Goal: Information Seeking & Learning: Find specific page/section

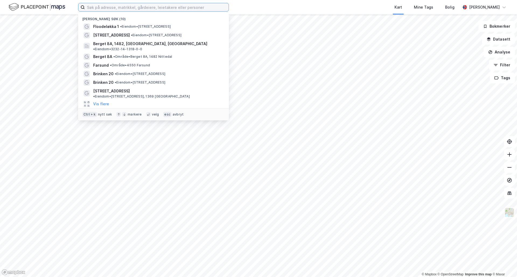
click at [140, 10] on input at bounding box center [157, 7] width 144 height 8
paste input "Bestumveien 76 D"
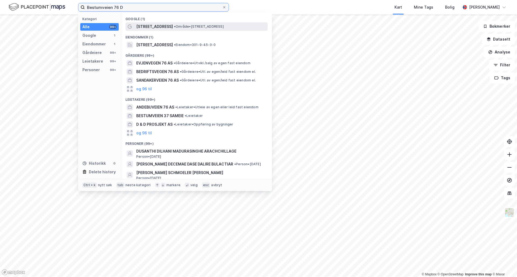
type input "Bestumveien 76 D"
click at [154, 27] on span "[STREET_ADDRESS]" at bounding box center [154, 26] width 37 height 6
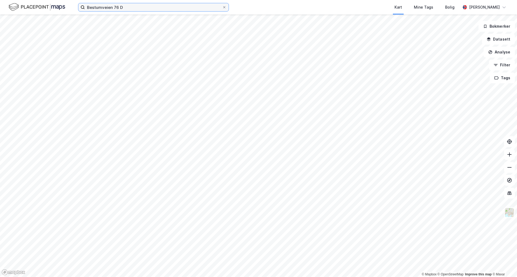
click at [129, 8] on input "Bestumveien 76 D" at bounding box center [153, 7] width 137 height 8
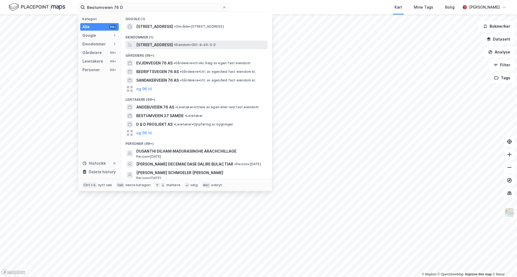
click at [163, 44] on span "[STREET_ADDRESS]" at bounding box center [154, 45] width 37 height 6
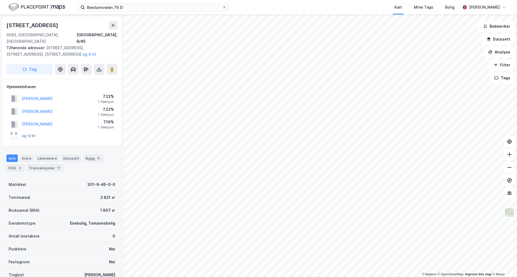
click at [0, 0] on button "og 13 til" at bounding box center [0, 0] width 0 height 0
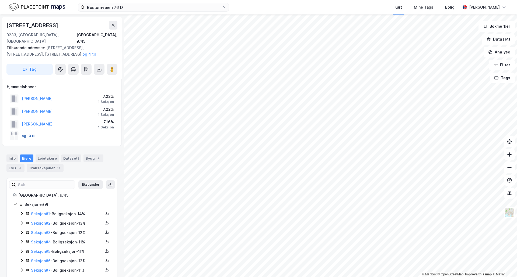
click at [0, 0] on button "og 13 til" at bounding box center [0, 0] width 0 height 0
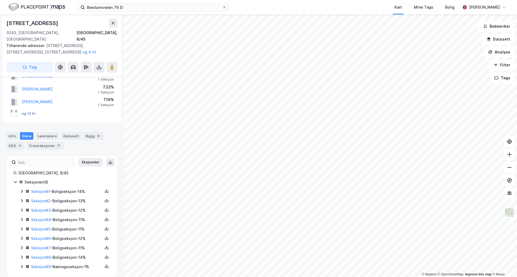
click at [0, 0] on button "og 13 til" at bounding box center [0, 0] width 0 height 0
click at [37, 189] on link "Seksjon # 1" at bounding box center [40, 191] width 19 height 5
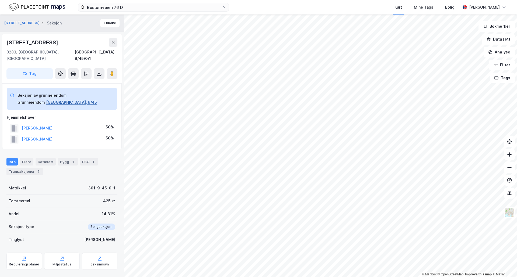
click at [51, 99] on button "[GEOGRAPHIC_DATA], 9/45" at bounding box center [71, 102] width 51 height 6
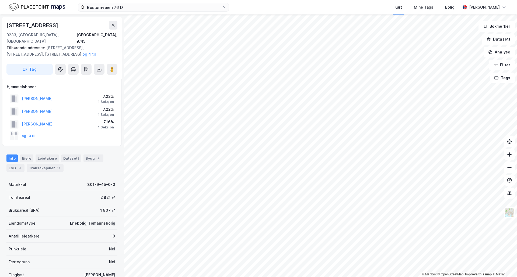
scroll to position [1, 0]
click at [30, 131] on div "og 13 til" at bounding box center [22, 135] width 25 height 9
click at [0, 0] on button "og 13 til" at bounding box center [0, 0] width 0 height 0
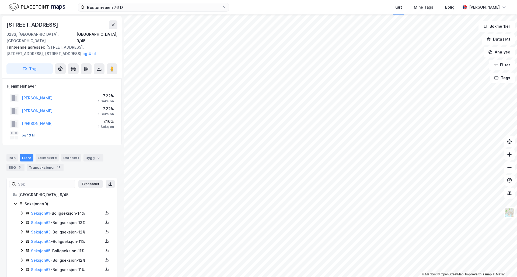
scroll to position [22, 0]
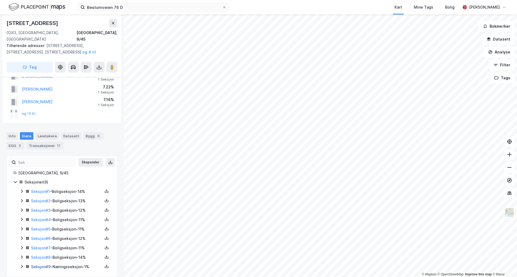
click at [44, 265] on link "Seksjon # 9" at bounding box center [41, 267] width 20 height 5
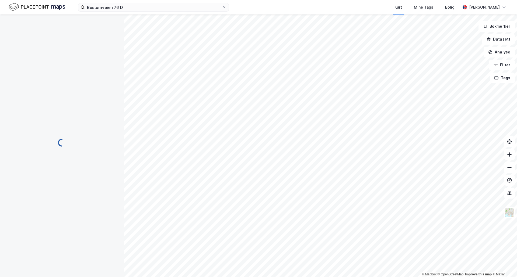
scroll to position [22, 0]
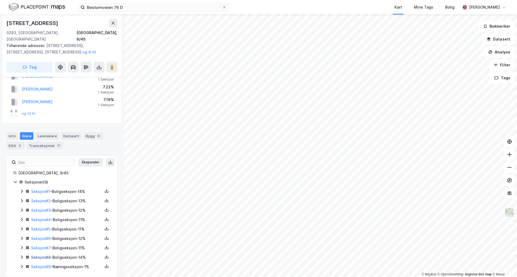
click at [47, 255] on link "Seksjon # 8" at bounding box center [41, 257] width 20 height 5
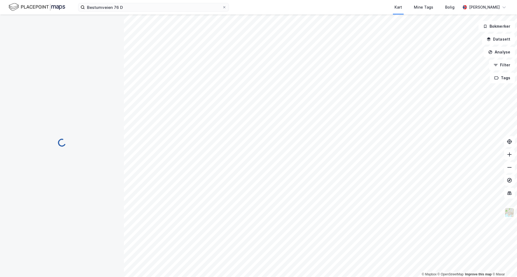
scroll to position [22, 0]
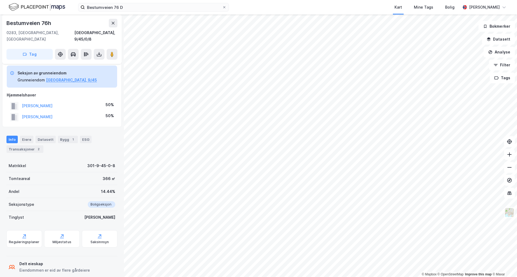
scroll to position [22, 0]
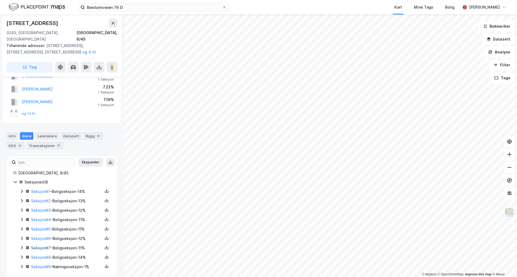
click at [47, 246] on link "Seksjon # 7" at bounding box center [41, 248] width 20 height 5
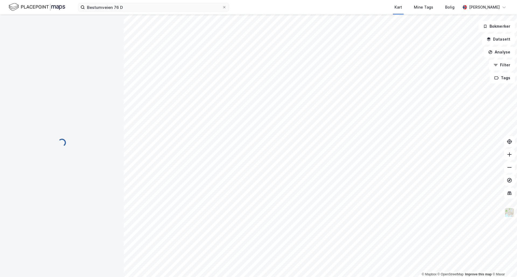
scroll to position [22, 0]
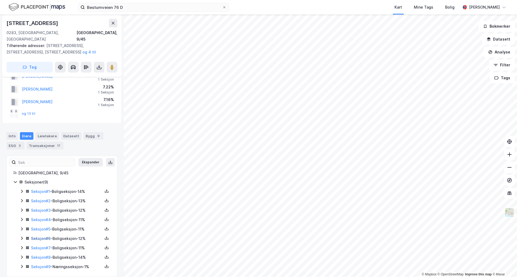
click at [46, 237] on link "Seksjon # 6" at bounding box center [41, 239] width 20 height 5
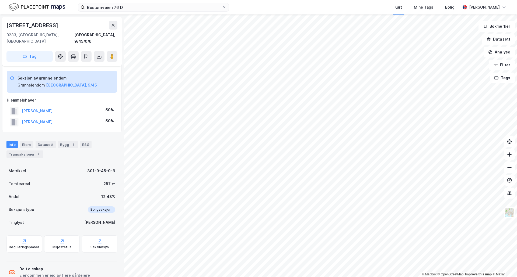
scroll to position [22, 0]
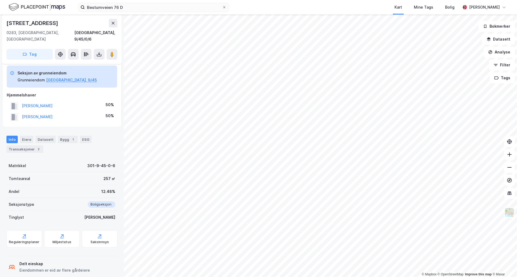
scroll to position [22, 0]
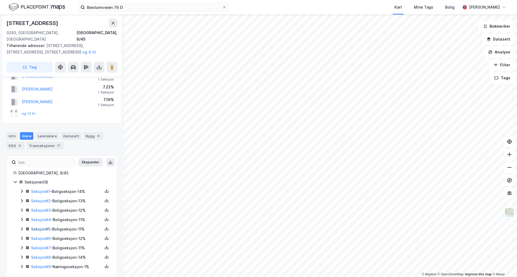
click at [47, 227] on link "Seksjon # 5" at bounding box center [40, 229] width 19 height 5
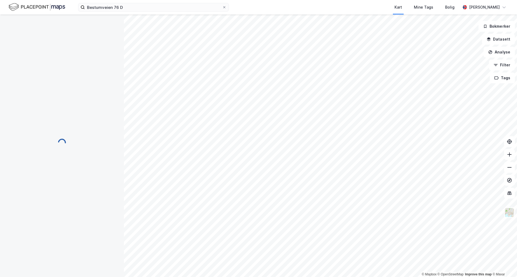
scroll to position [22, 0]
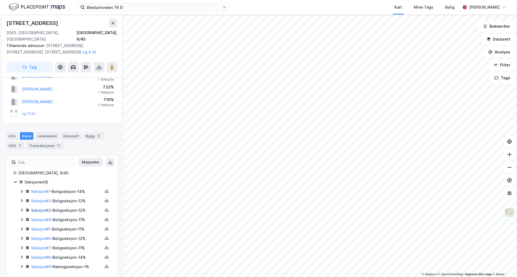
click at [45, 208] on link "Seksjon # 3" at bounding box center [41, 210] width 20 height 5
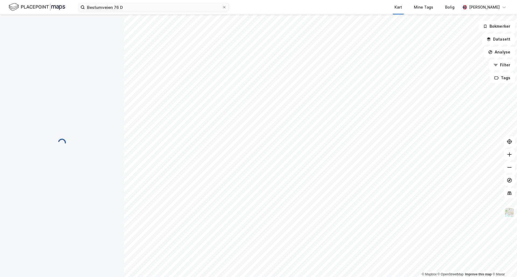
scroll to position [22, 0]
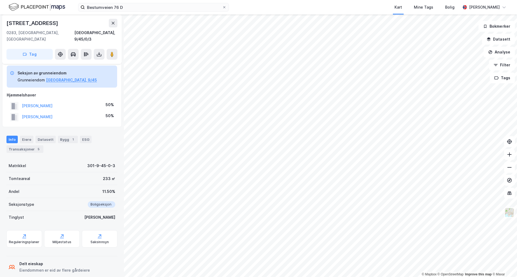
scroll to position [22, 0]
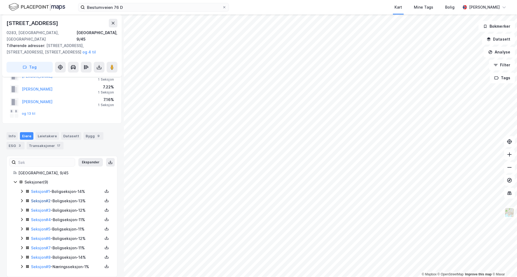
click at [46, 199] on link "Seksjon # 2" at bounding box center [41, 201] width 20 height 5
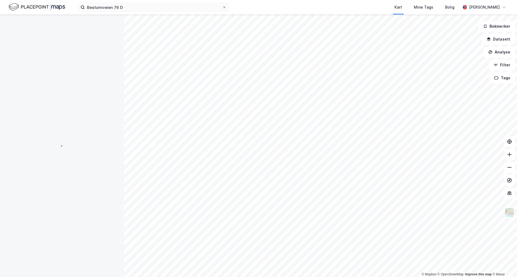
scroll to position [22, 0]
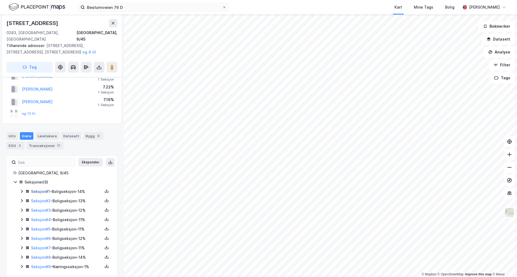
click at [48, 189] on link "Seksjon # 1" at bounding box center [40, 191] width 19 height 5
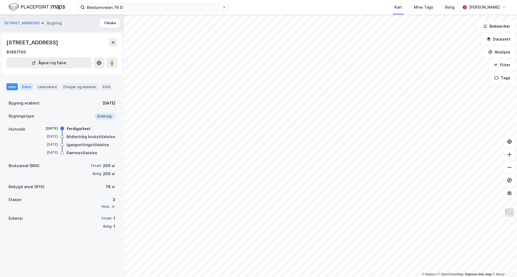
click at [24, 86] on div "Eiere" at bounding box center [26, 86] width 13 height 7
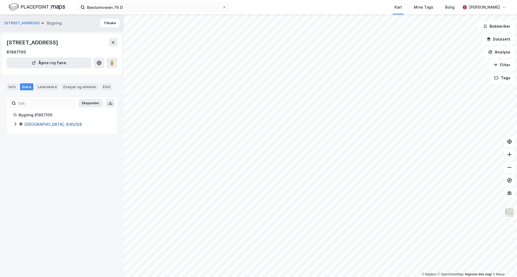
click at [28, 124] on link "[GEOGRAPHIC_DATA], 9/45/0/8" at bounding box center [53, 124] width 58 height 5
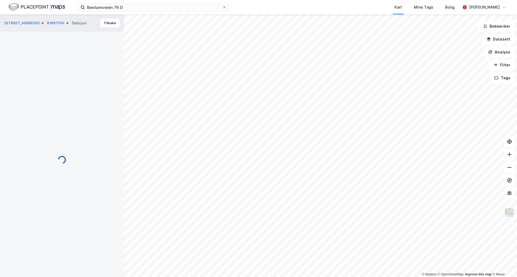
scroll to position [0, 0]
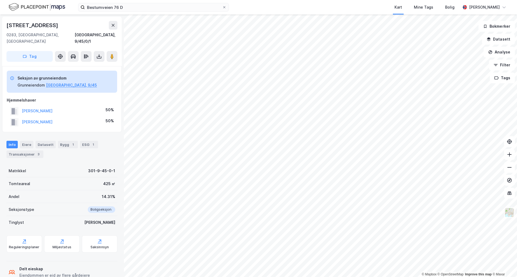
scroll to position [0, 0]
click at [0, 0] on button "[PERSON_NAME] [PERSON_NAME]" at bounding box center [0, 0] width 0 height 0
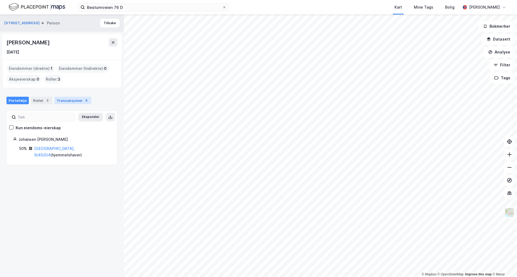
click at [71, 100] on div "Transaksjoner 6" at bounding box center [72, 101] width 37 height 8
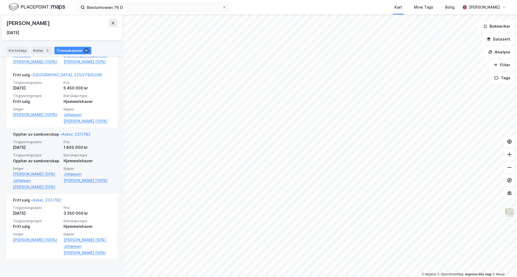
scroll to position [321, 0]
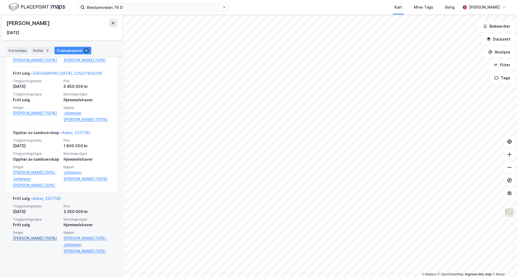
click at [33, 242] on link "[PERSON_NAME] (100%)" at bounding box center [36, 238] width 47 height 6
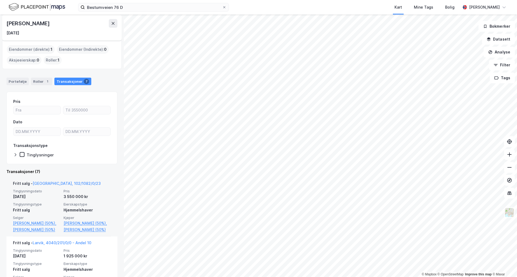
scroll to position [54, 0]
